Goal: Entertainment & Leisure: Consume media (video, audio)

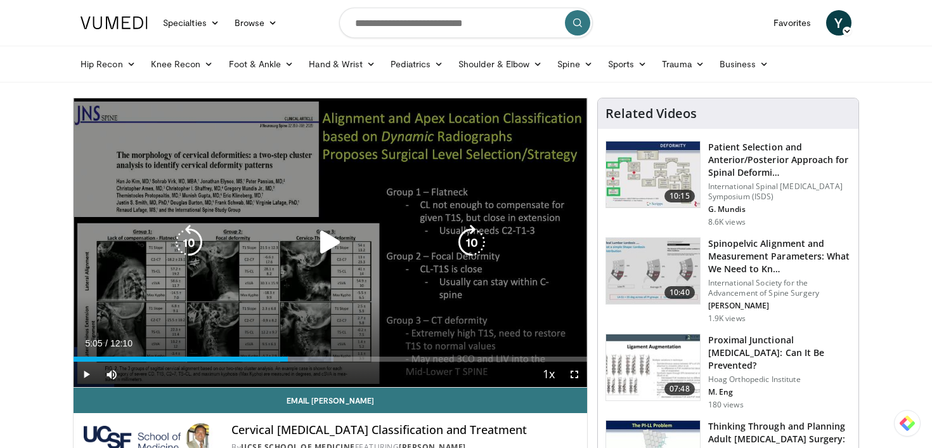
click at [326, 242] on icon "Video Player" at bounding box center [330, 241] width 35 height 35
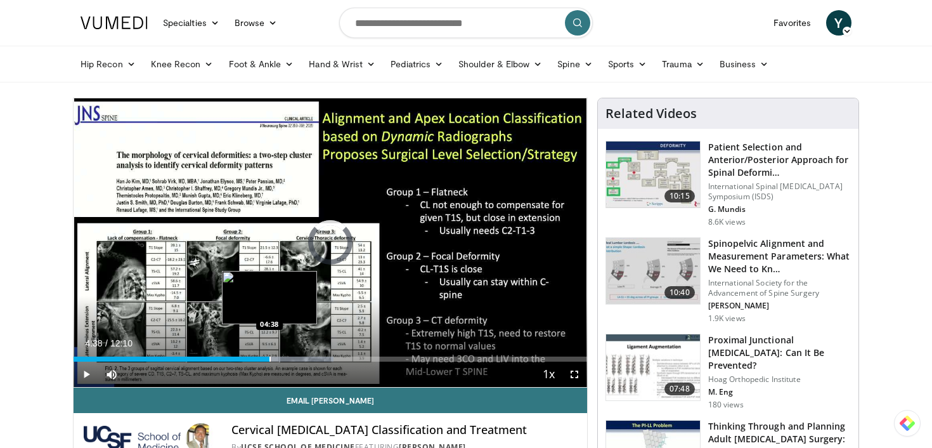
click at [269, 359] on div "Progress Bar" at bounding box center [269, 358] width 1 height 5
click at [266, 356] on div "Loaded : 50.59% 04:33 04:34" at bounding box center [330, 358] width 513 height 5
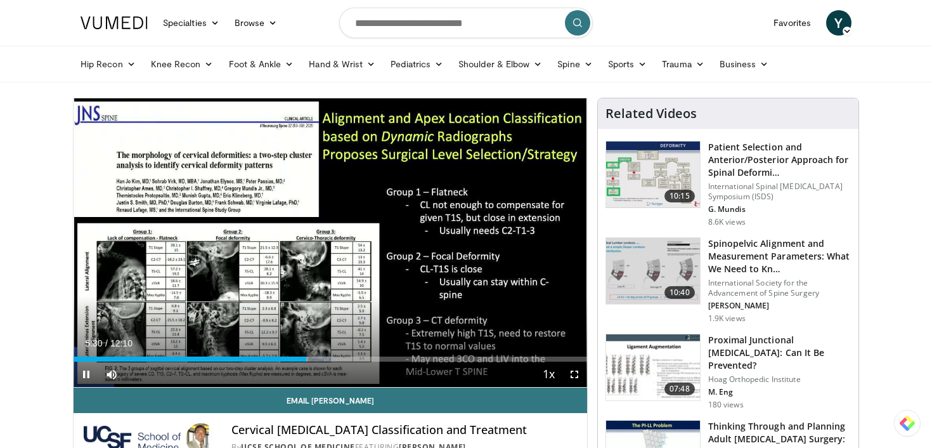
click at [277, 363] on div "Current Time 5:30 / Duration 12:10 Pause Skip Backward Skip Forward Mute 0% Loa…" at bounding box center [330, 373] width 513 height 25
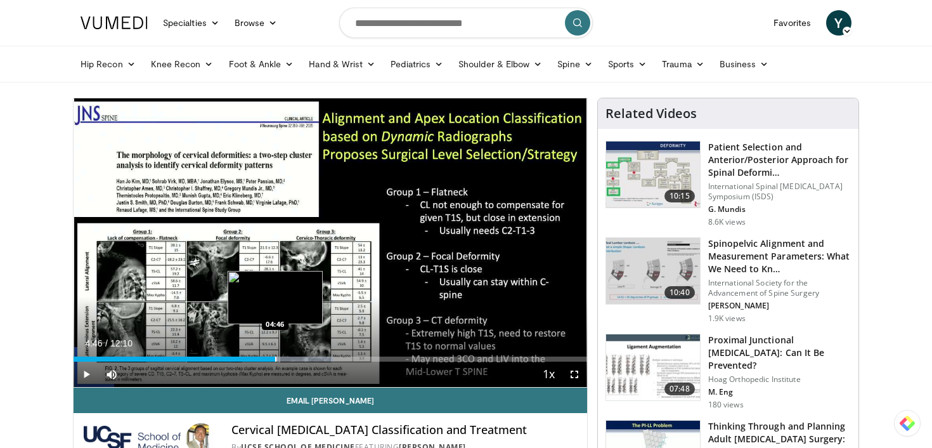
click at [275, 356] on div "Progress Bar" at bounding box center [275, 358] width 1 height 5
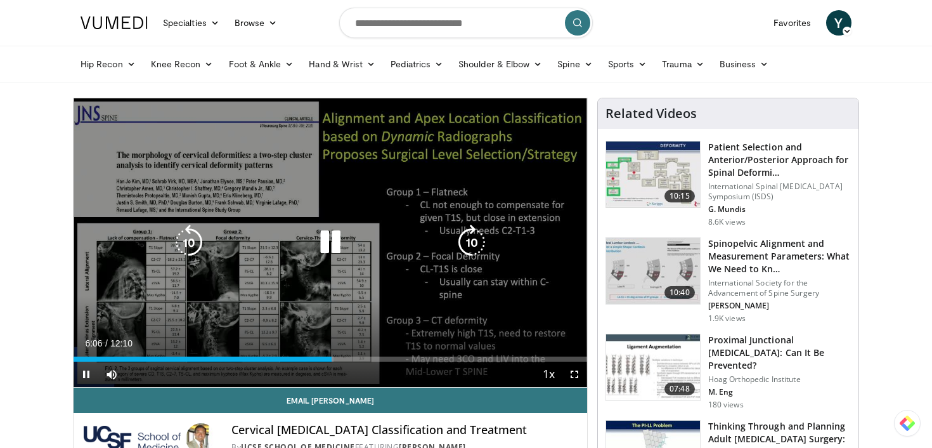
click at [321, 247] on icon "Video Player" at bounding box center [330, 241] width 35 height 35
click at [385, 161] on div "30 seconds Tap to unmute" at bounding box center [330, 242] width 513 height 288
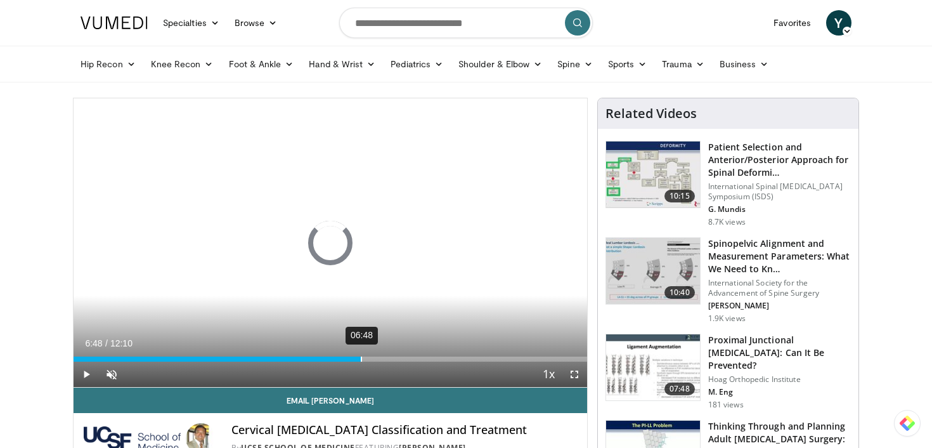
click at [361, 357] on div "06:48" at bounding box center [361, 358] width 1 height 5
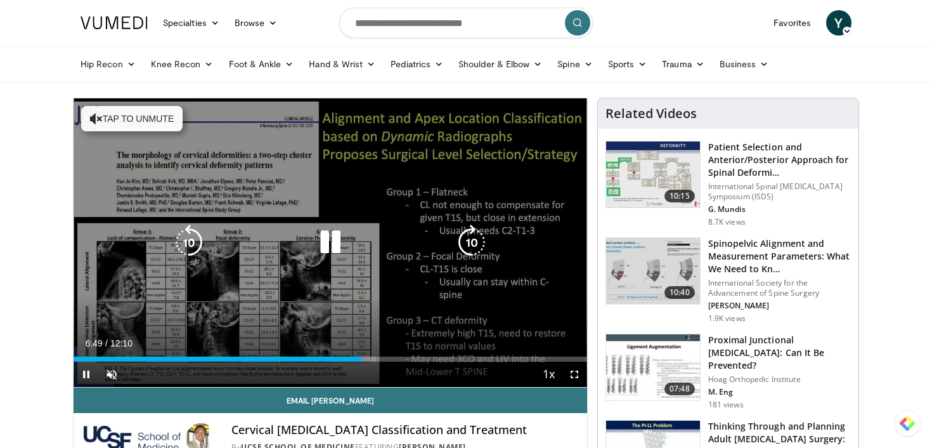
click at [117, 113] on button "Tap to unmute" at bounding box center [131, 118] width 101 height 25
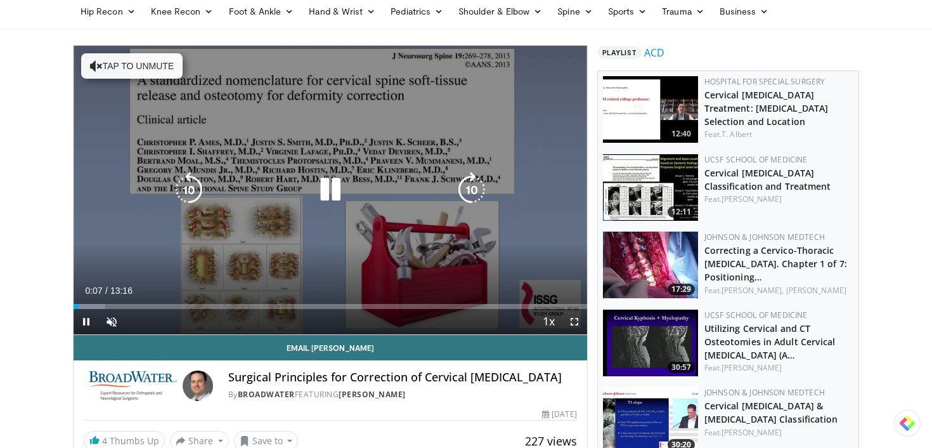
click at [143, 65] on button "Tap to unmute" at bounding box center [131, 65] width 101 height 25
click at [324, 177] on icon "Video Player" at bounding box center [330, 189] width 35 height 35
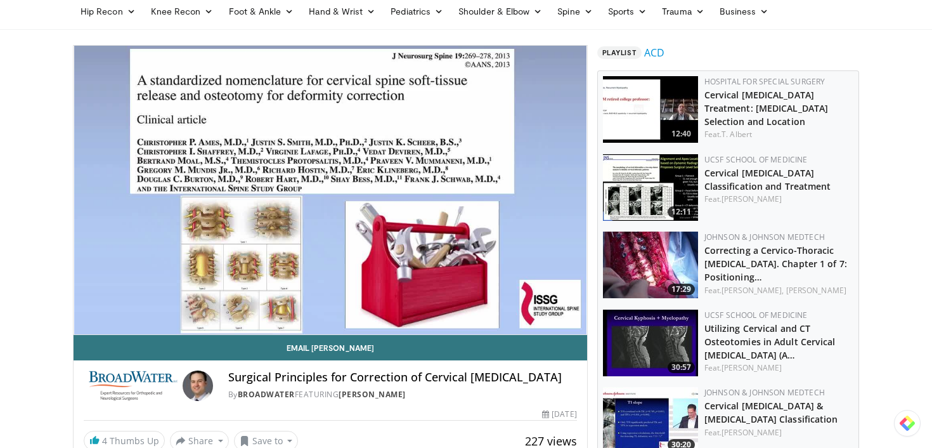
click at [324, 177] on div "10 seconds Tap to unmute" at bounding box center [330, 190] width 513 height 288
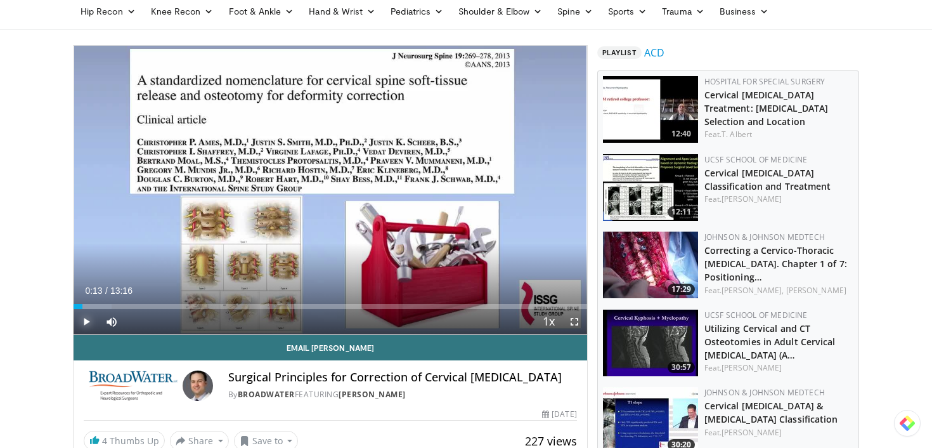
click at [86, 326] on span "Video Player" at bounding box center [86, 321] width 25 height 25
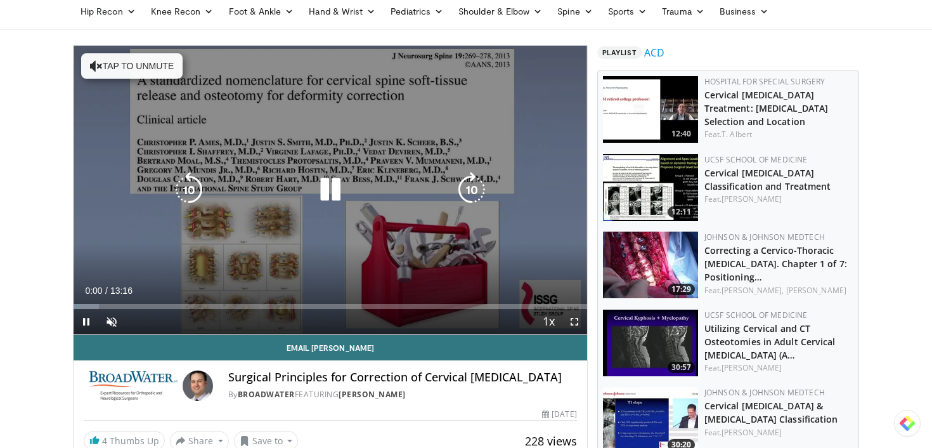
click at [145, 77] on button "Tap to unmute" at bounding box center [131, 65] width 101 height 25
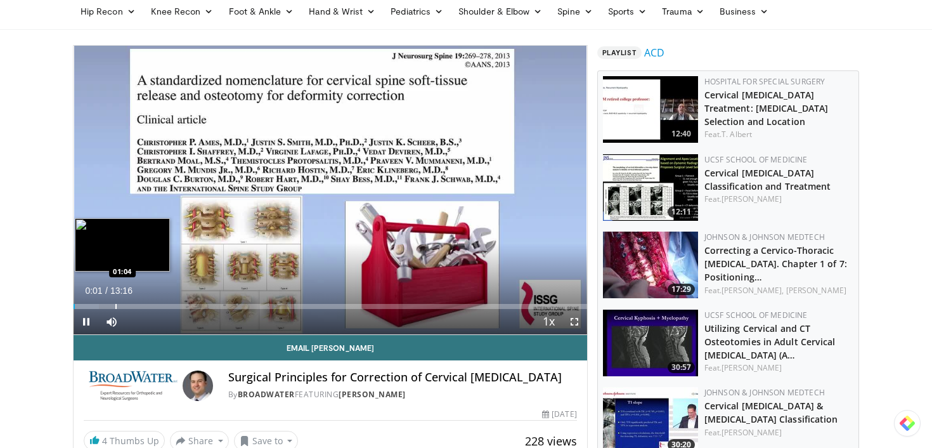
click at [115, 302] on div "Loaded : 4.98% 00:01 01:04" at bounding box center [330, 303] width 513 height 12
click at [128, 307] on div "Progress Bar" at bounding box center [128, 306] width 1 height 5
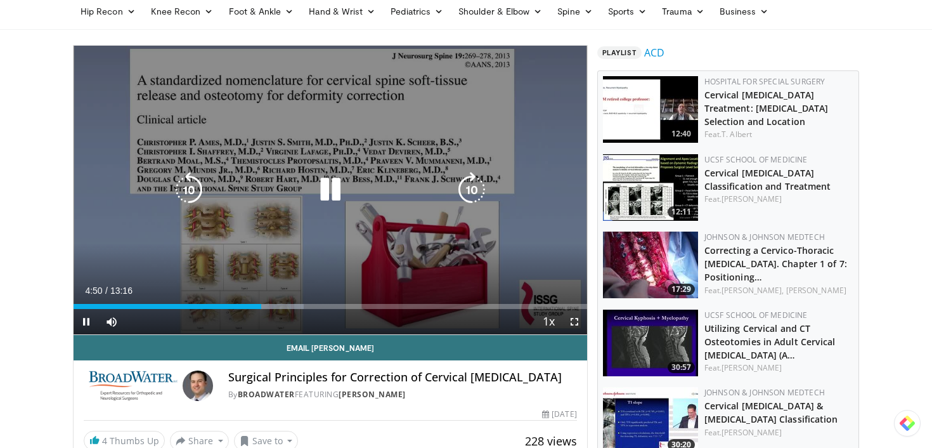
click at [326, 193] on icon "Video Player" at bounding box center [330, 189] width 35 height 35
click at [327, 191] on icon "Video Player" at bounding box center [330, 189] width 35 height 35
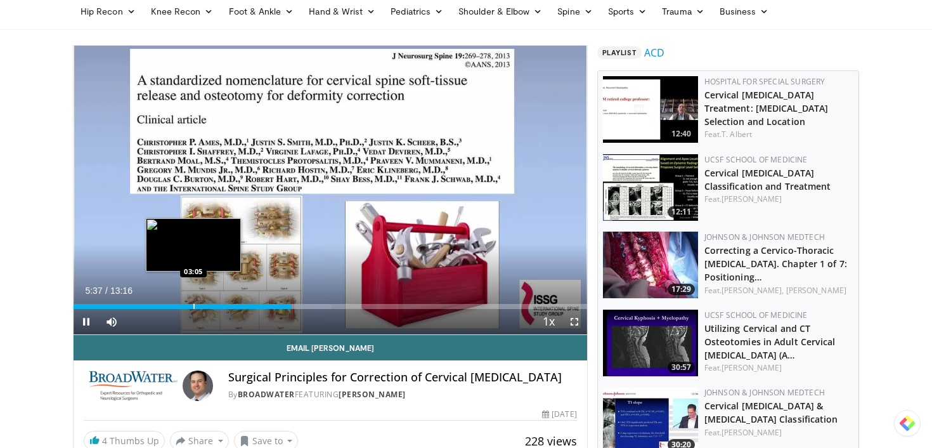
click at [190, 302] on div "Loaded : 50.25% 05:38 03:05" at bounding box center [330, 303] width 513 height 12
click at [196, 306] on div "Progress Bar" at bounding box center [196, 306] width 1 height 5
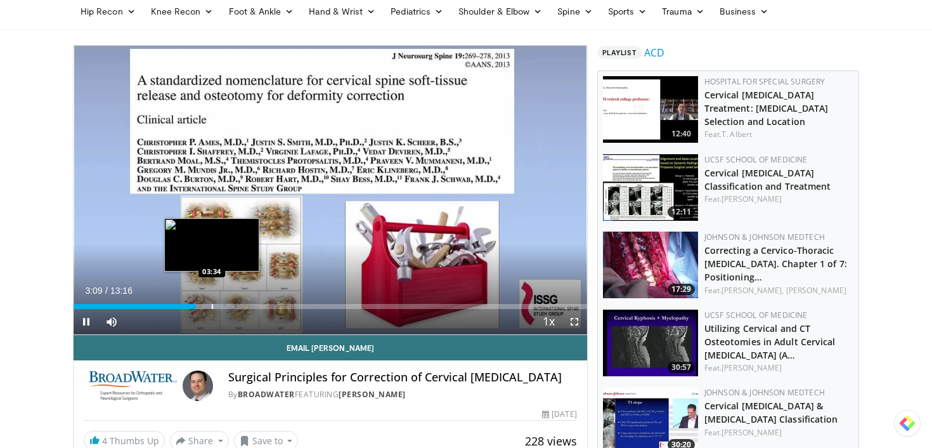
click at [212, 307] on div "Progress Bar" at bounding box center [212, 306] width 1 height 5
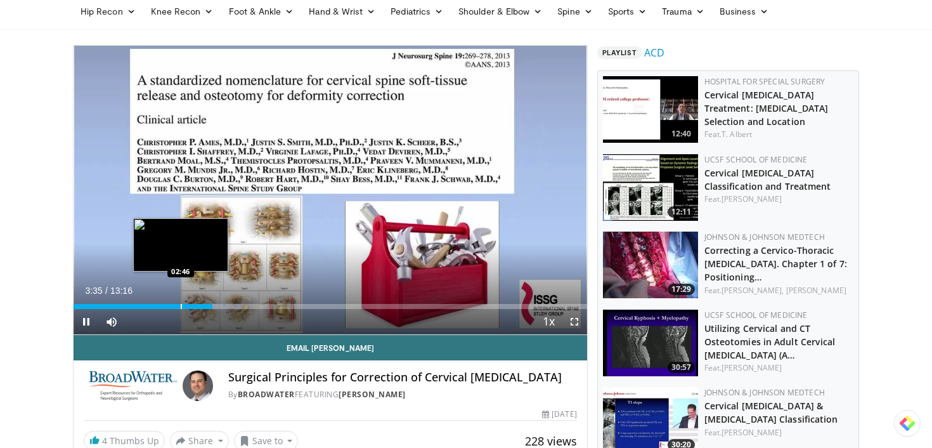
click at [177, 305] on div "Loaded : 32.39% 03:35 02:46" at bounding box center [330, 306] width 513 height 5
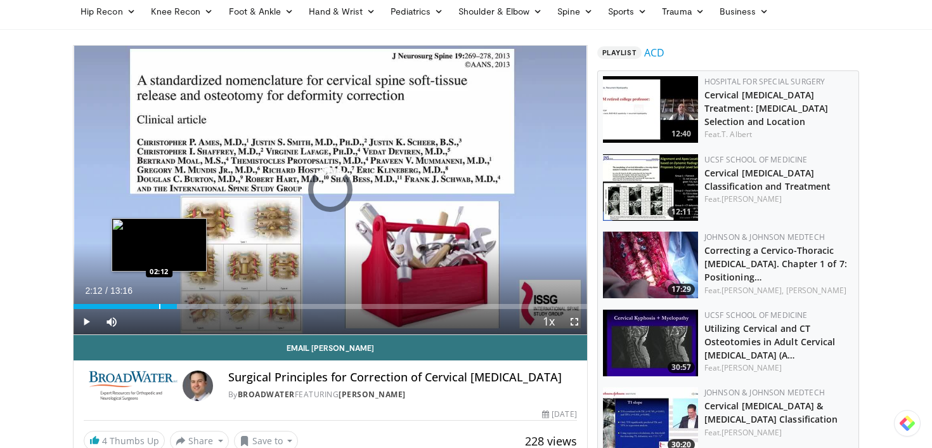
click at [159, 304] on div "Progress Bar" at bounding box center [159, 306] width 1 height 5
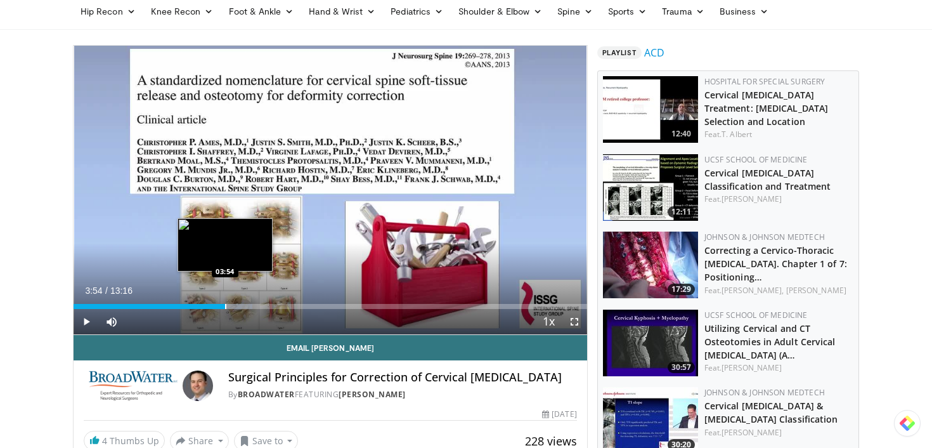
click at [225, 304] on div "Progress Bar" at bounding box center [225, 306] width 1 height 5
click at [244, 308] on div "Progress Bar" at bounding box center [244, 306] width 1 height 5
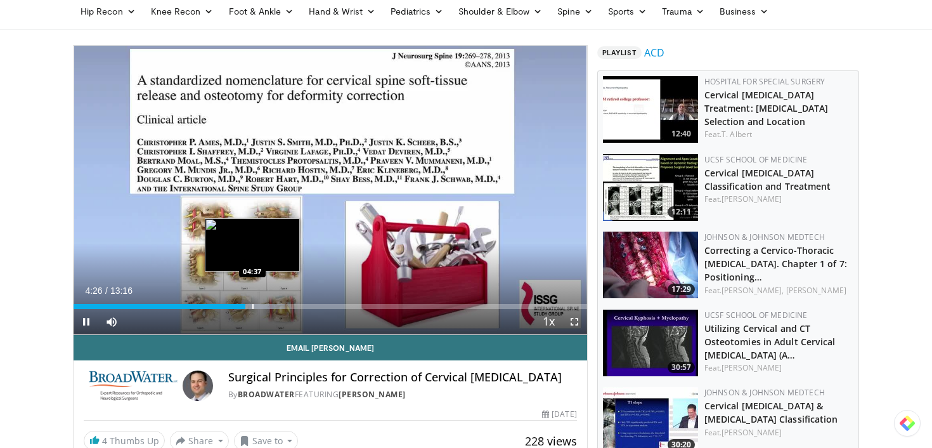
click at [252, 301] on div "Loaded : 41.12% 04:26 04:37" at bounding box center [330, 303] width 513 height 12
click at [259, 304] on div "Progress Bar" at bounding box center [259, 306] width 1 height 5
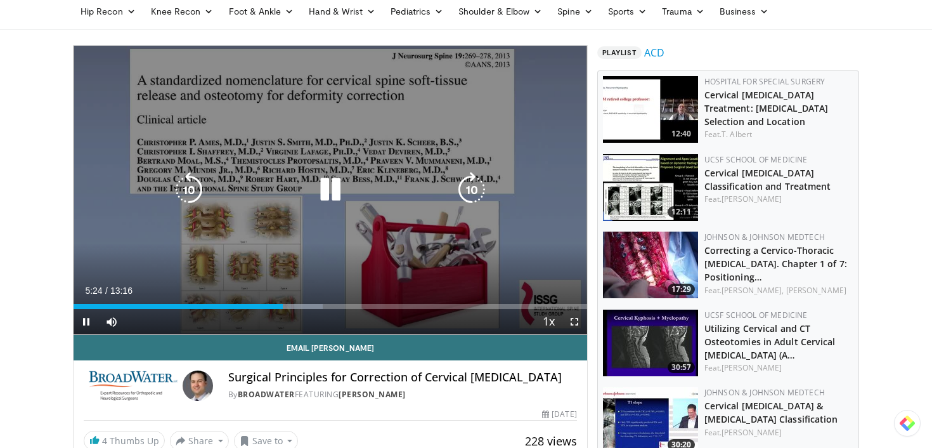
click at [458, 192] on icon "Video Player" at bounding box center [471, 189] width 35 height 35
click at [465, 191] on icon "Video Player" at bounding box center [471, 189] width 35 height 35
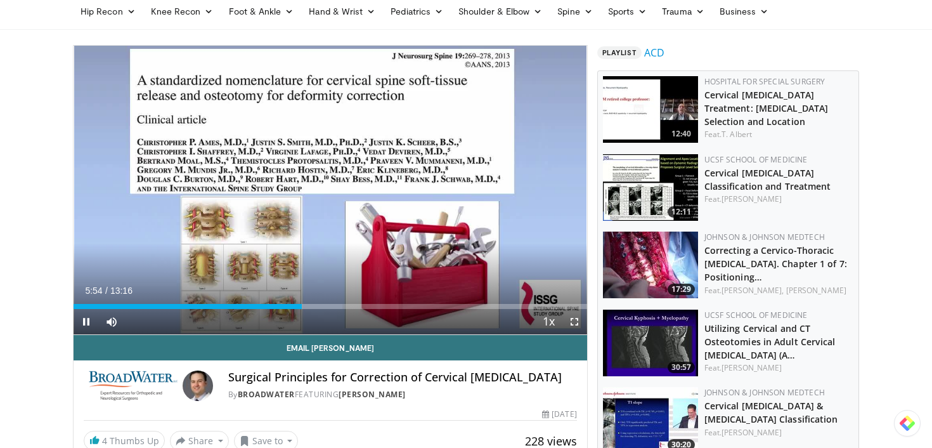
click at [476, 184] on div "20 seconds Tap to unmute" at bounding box center [330, 190] width 513 height 288
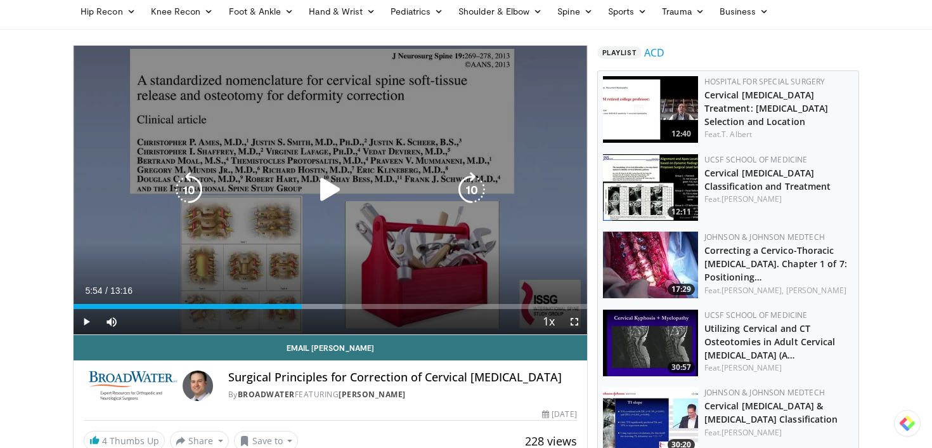
click at [476, 190] on icon "Video Player" at bounding box center [471, 189] width 35 height 35
click at [332, 193] on icon "Video Player" at bounding box center [330, 189] width 35 height 35
click at [466, 194] on icon "Video Player" at bounding box center [471, 189] width 35 height 35
click at [337, 186] on icon "Video Player" at bounding box center [330, 189] width 35 height 35
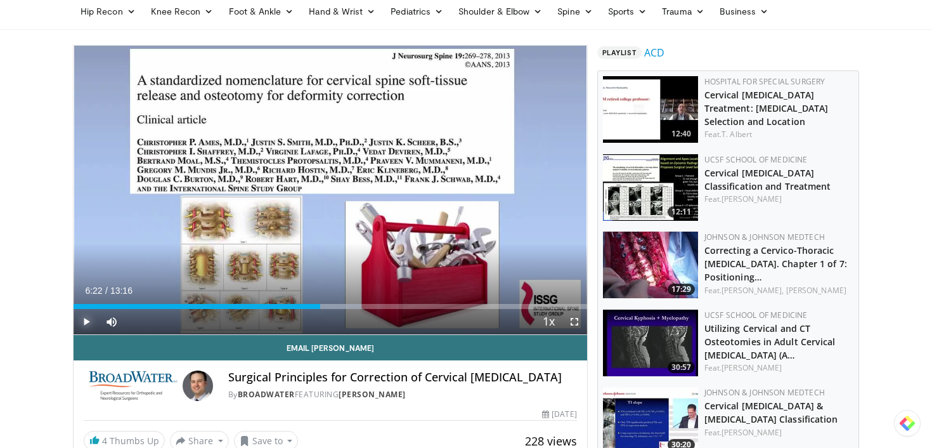
click at [87, 321] on span "Video Player" at bounding box center [86, 321] width 25 height 25
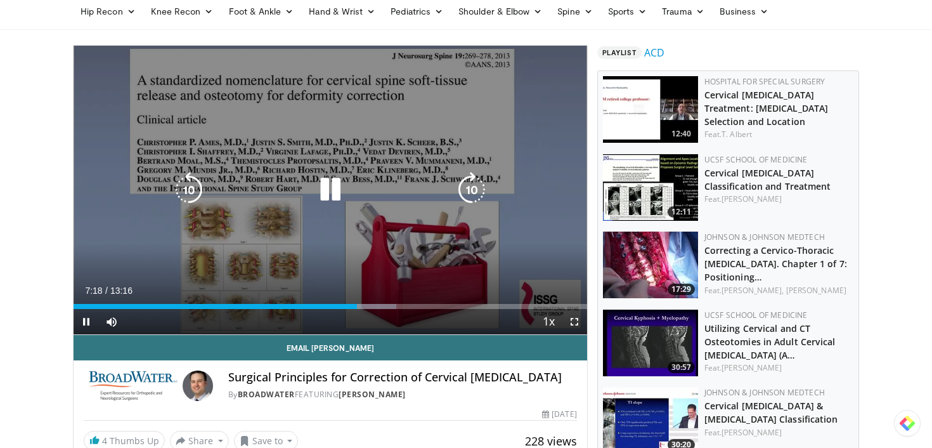
click at [329, 194] on icon "Video Player" at bounding box center [330, 189] width 35 height 35
click at [339, 194] on icon "Video Player" at bounding box center [330, 189] width 35 height 35
click at [325, 196] on icon "Video Player" at bounding box center [330, 189] width 35 height 35
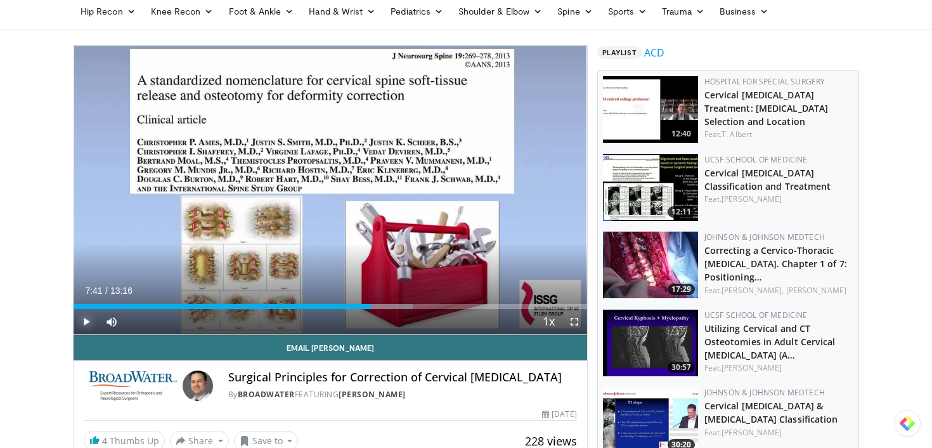
click at [87, 320] on span "Video Player" at bounding box center [86, 321] width 25 height 25
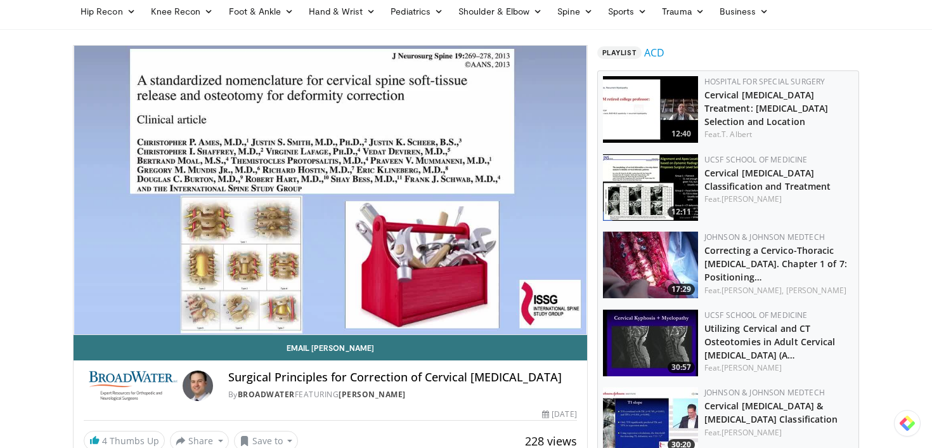
click at [87, 320] on video-js "**********" at bounding box center [330, 190] width 513 height 289
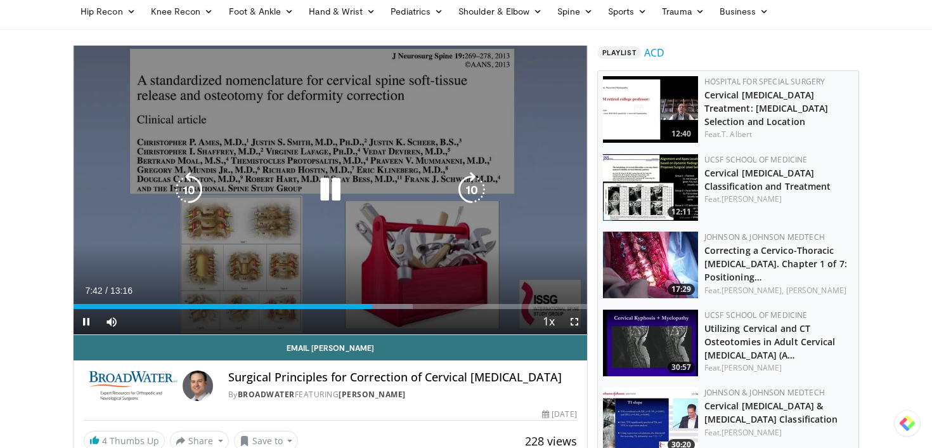
click at [166, 247] on div "10 seconds Tap to unmute" at bounding box center [330, 190] width 513 height 288
click at [186, 194] on icon "Video Player" at bounding box center [188, 189] width 35 height 35
click at [190, 190] on icon "Video Player" at bounding box center [188, 189] width 35 height 35
click at [333, 196] on icon "Video Player" at bounding box center [330, 189] width 35 height 35
click at [334, 186] on icon "Video Player" at bounding box center [330, 189] width 35 height 35
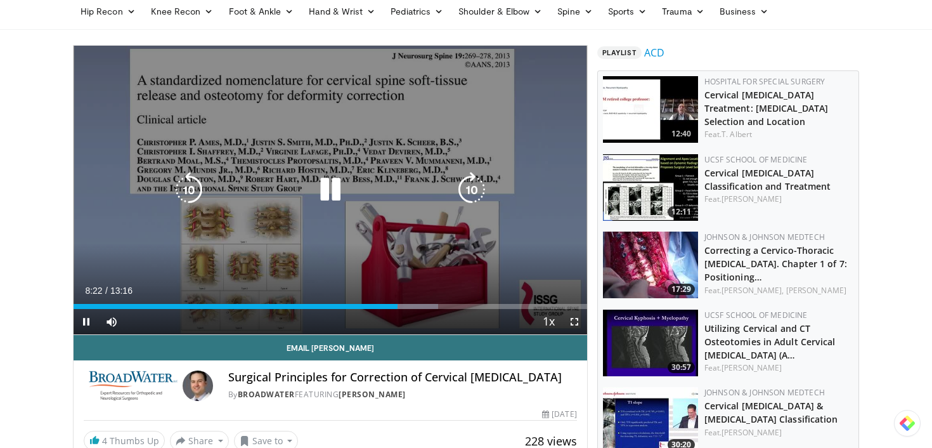
click at [328, 192] on icon "Video Player" at bounding box center [330, 189] width 35 height 35
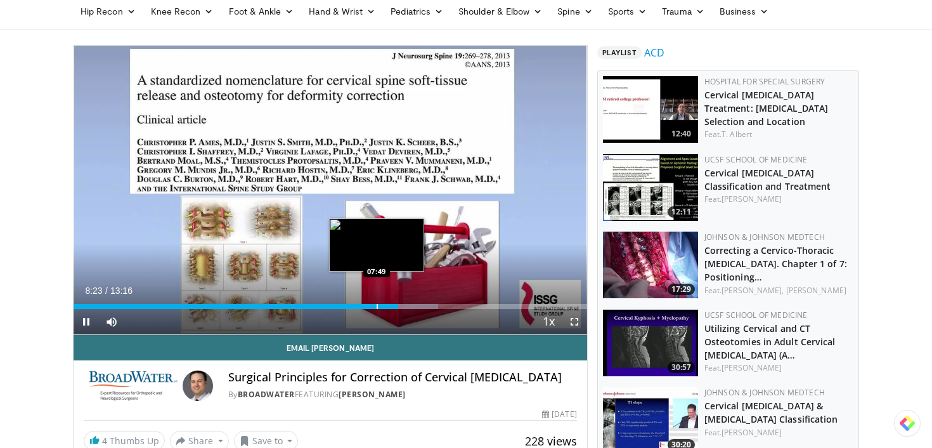
click at [375, 303] on div "Loaded : 71.03% 08:23 07:49" at bounding box center [330, 303] width 513 height 12
click at [376, 307] on div "Progress Bar" at bounding box center [376, 306] width 1 height 5
click at [367, 308] on div "Progress Bar" at bounding box center [366, 306] width 1 height 5
